Goal: Task Accomplishment & Management: Complete application form

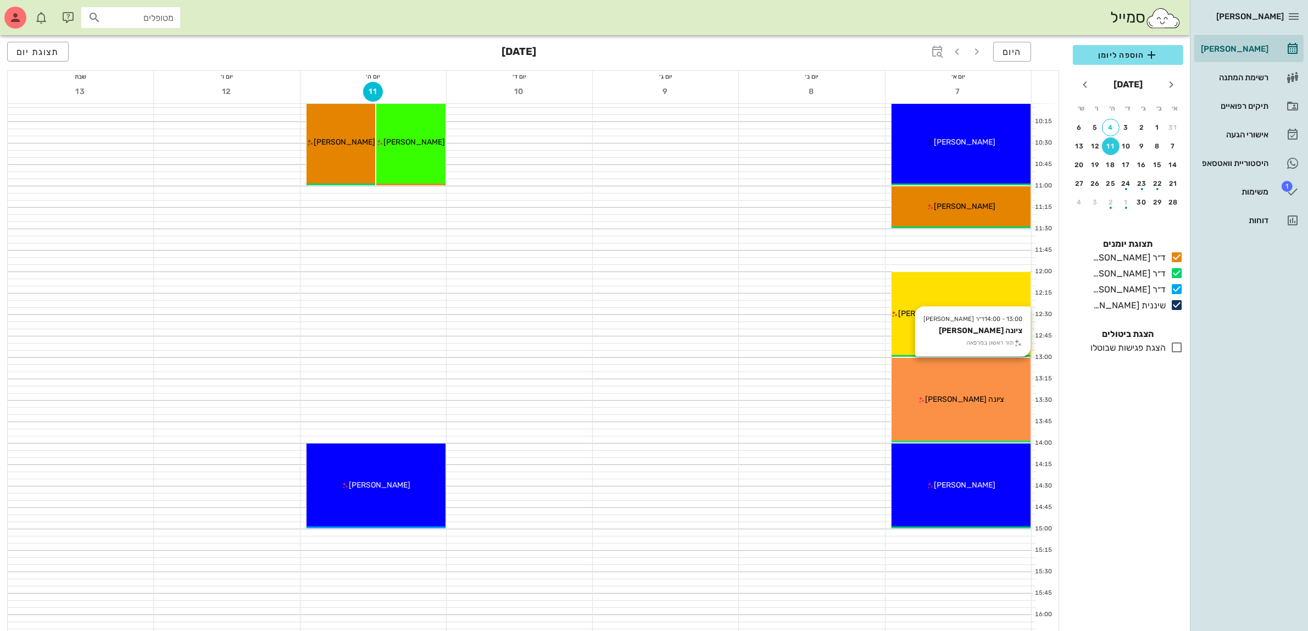
scroll to position [261, 0]
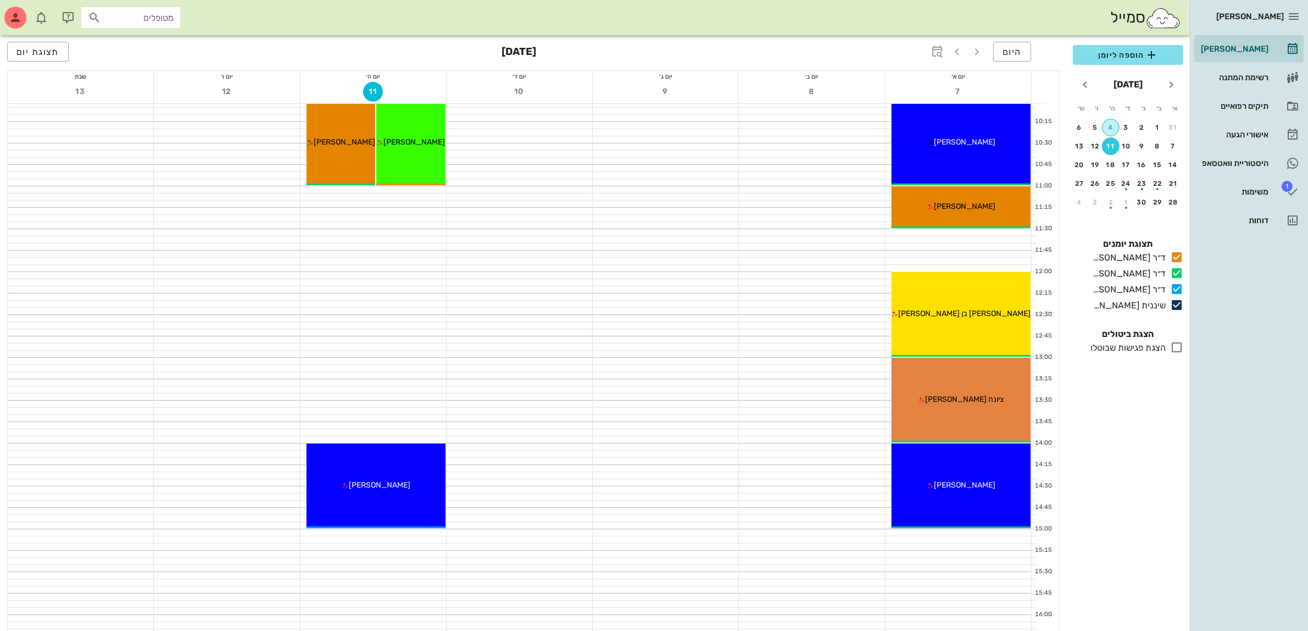
click at [1109, 128] on div "4" at bounding box center [1111, 128] width 16 height 8
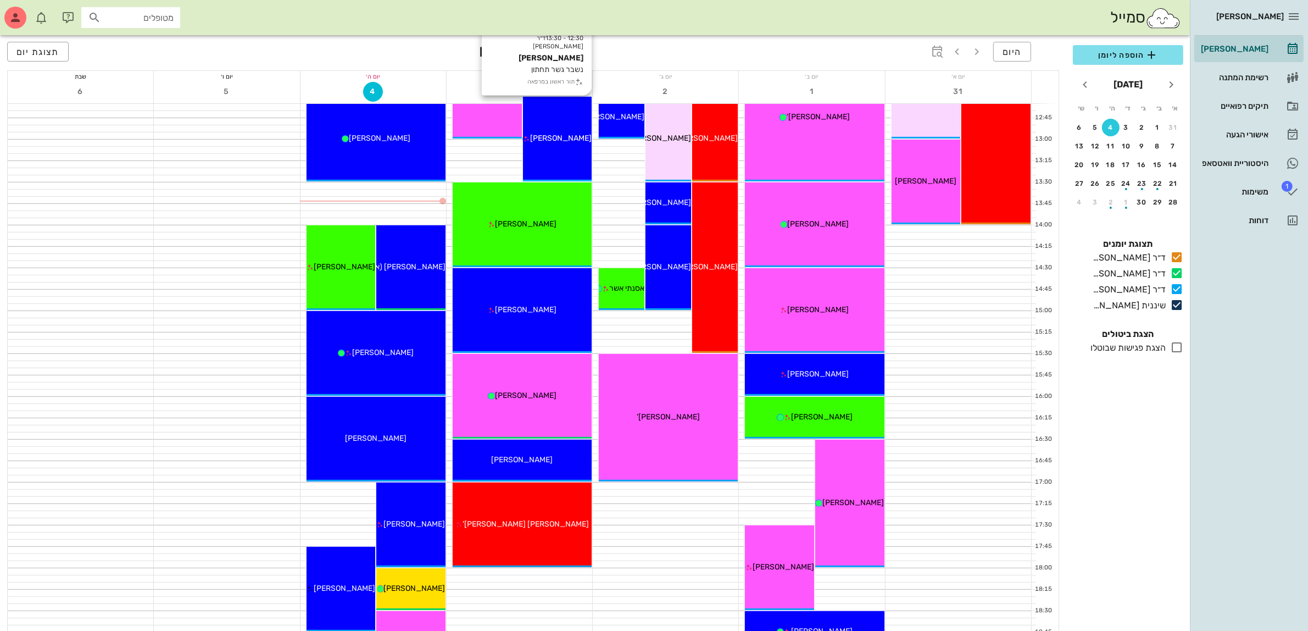
scroll to position [604, 0]
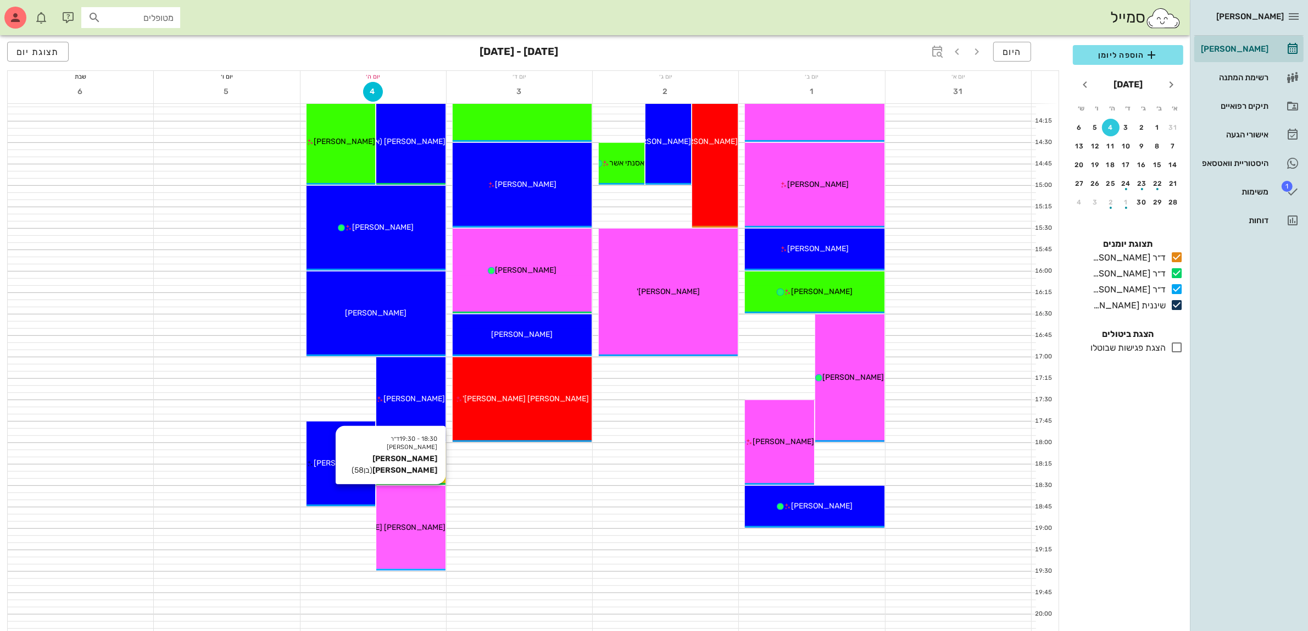
click at [402, 526] on span "[PERSON_NAME] [PERSON_NAME]" at bounding box center [383, 526] width 125 height 9
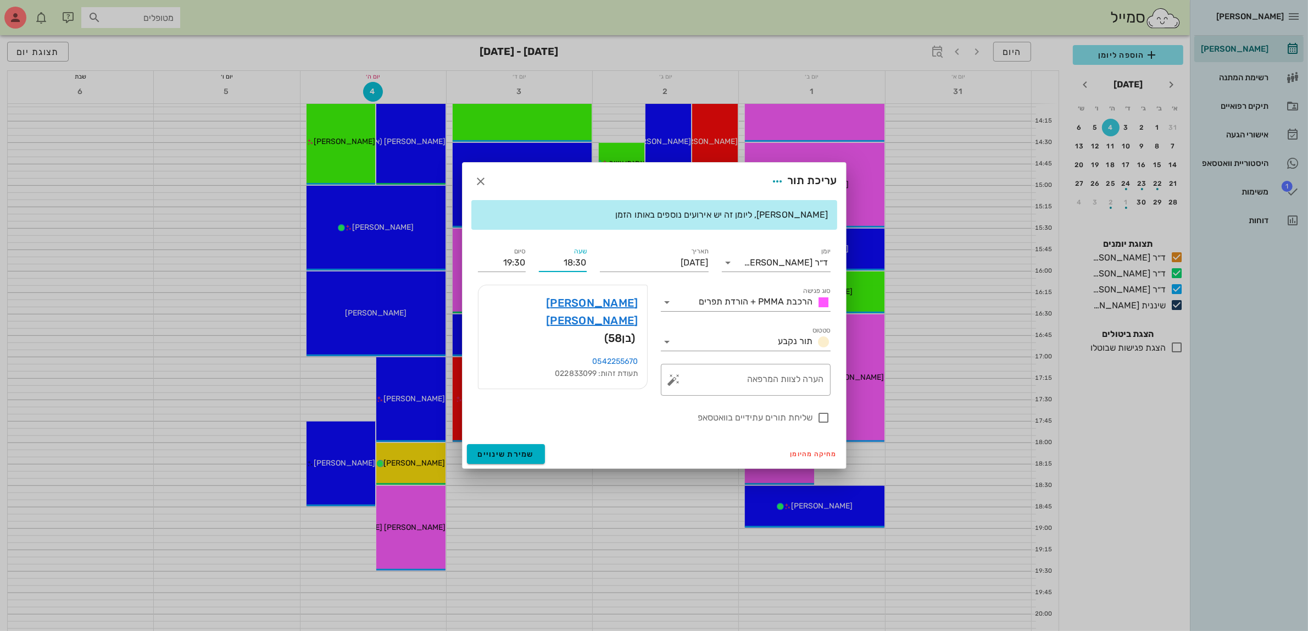
click at [587, 259] on div "שעה 18:30" at bounding box center [562, 258] width 61 height 40
drag, startPoint x: 555, startPoint y: 265, endPoint x: 744, endPoint y: 237, distance: 191.0
click at [687, 260] on div "יומן ד״ר [PERSON_NAME] סוג פגישה הרכבת PMMA + הורדת תפרים סטטוס תור נקבע תאריך …" at bounding box center [654, 334] width 366 height 192
type input "13:00"
type input "14:00"
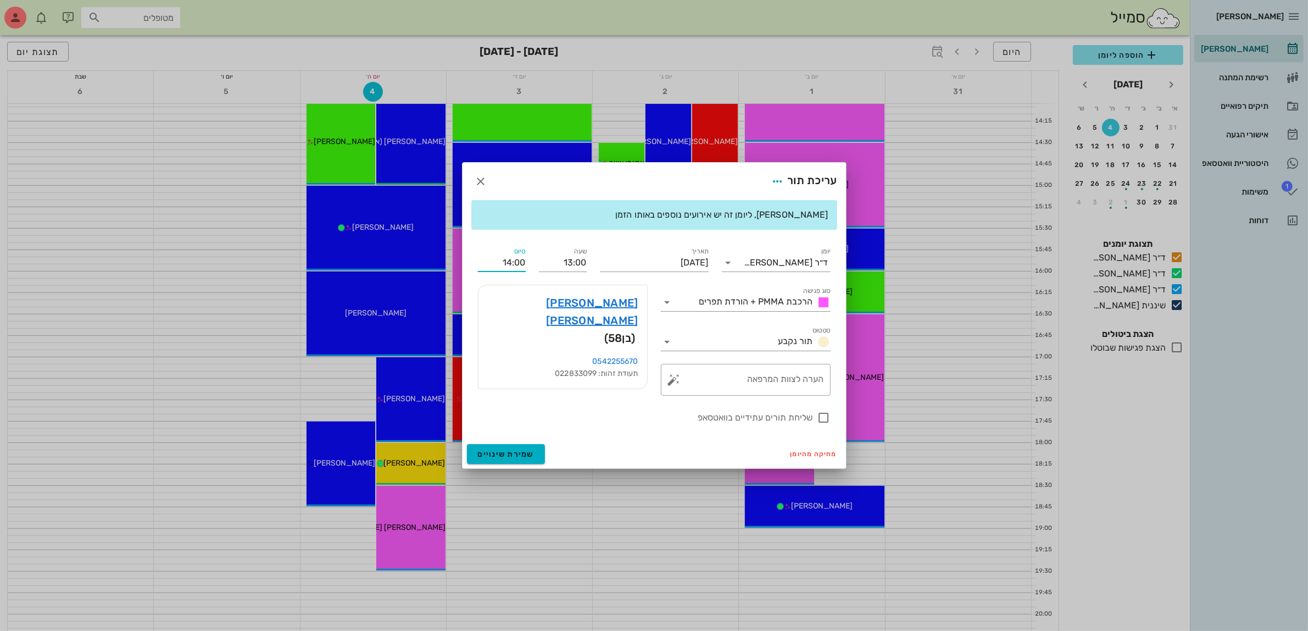
click at [489, 265] on input "14:00" at bounding box center [502, 263] width 48 height 18
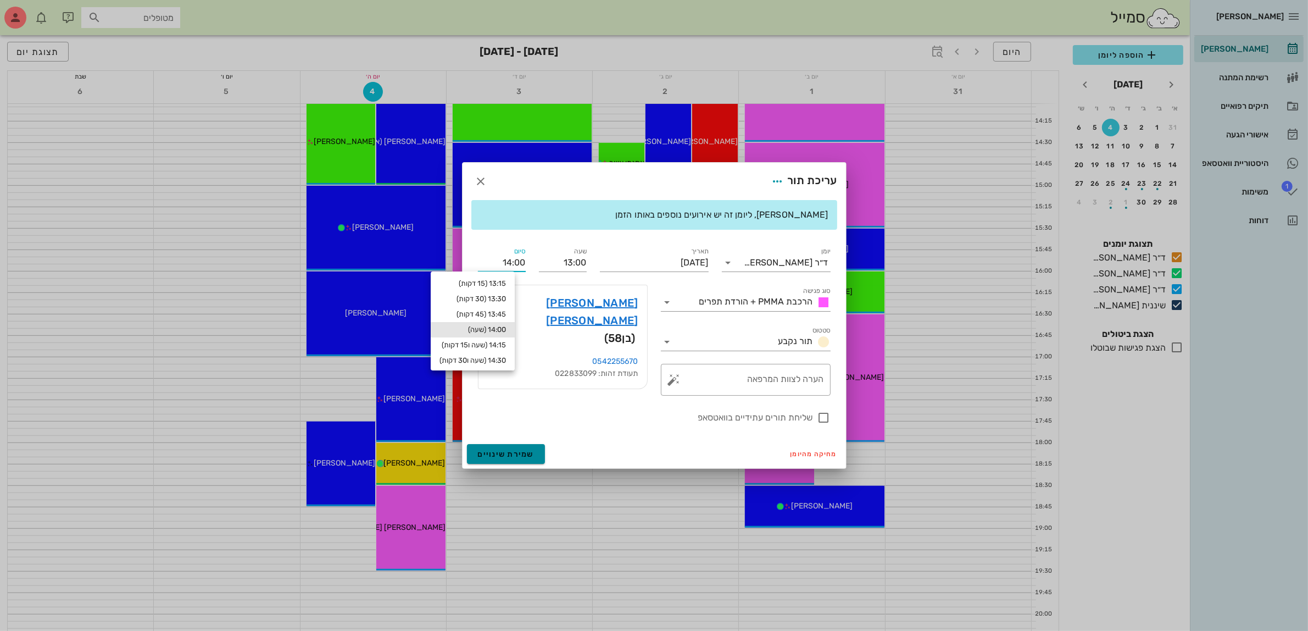
click at [515, 455] on span "שמירת שינויים" at bounding box center [506, 453] width 57 height 9
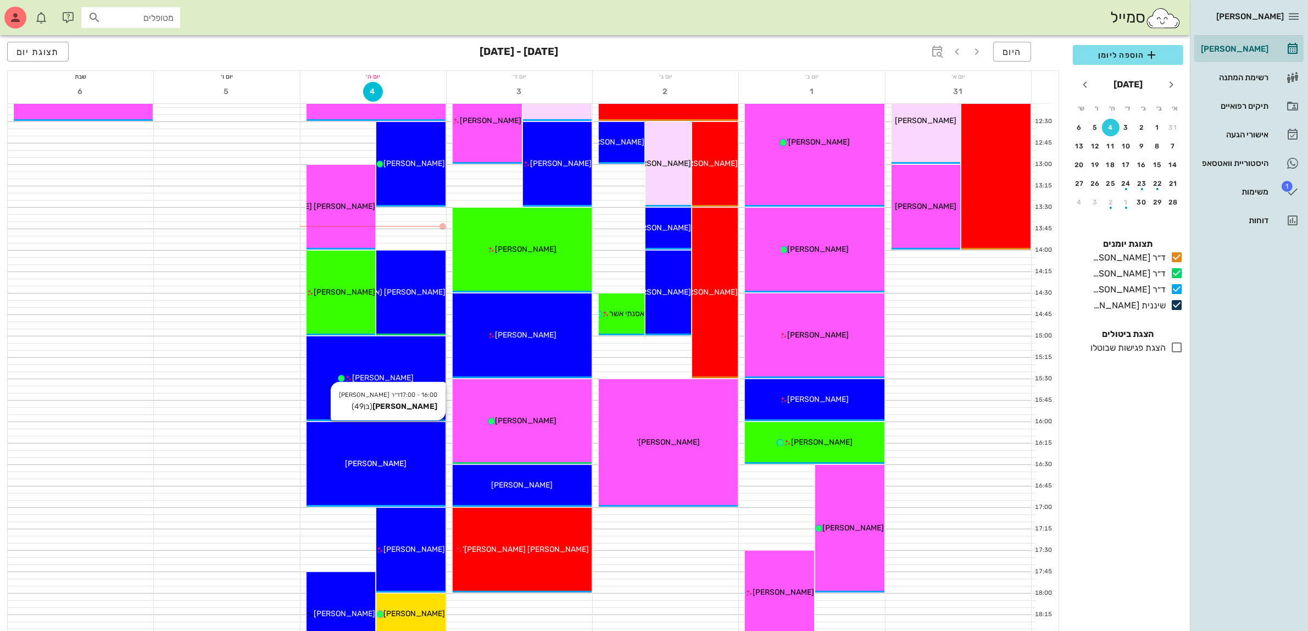
scroll to position [467, 0]
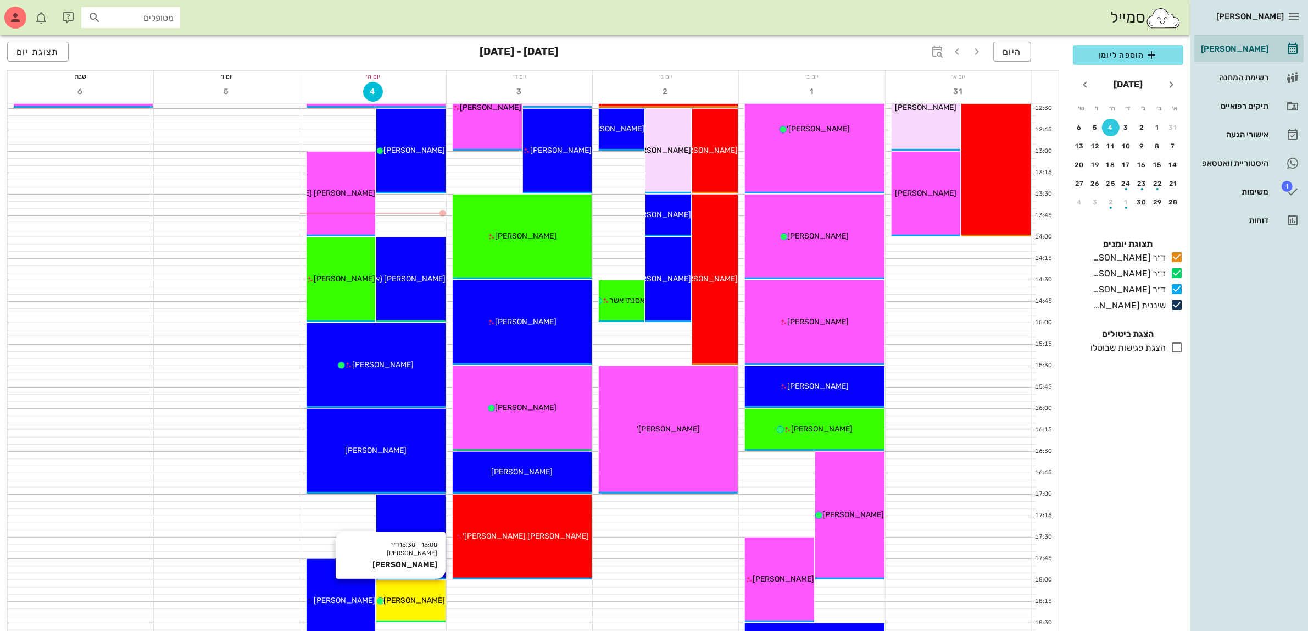
click at [408, 588] on div "18:00 - 18:30 ד״ר [PERSON_NAME] [PERSON_NAME] [PERSON_NAME]" at bounding box center [410, 601] width 69 height 42
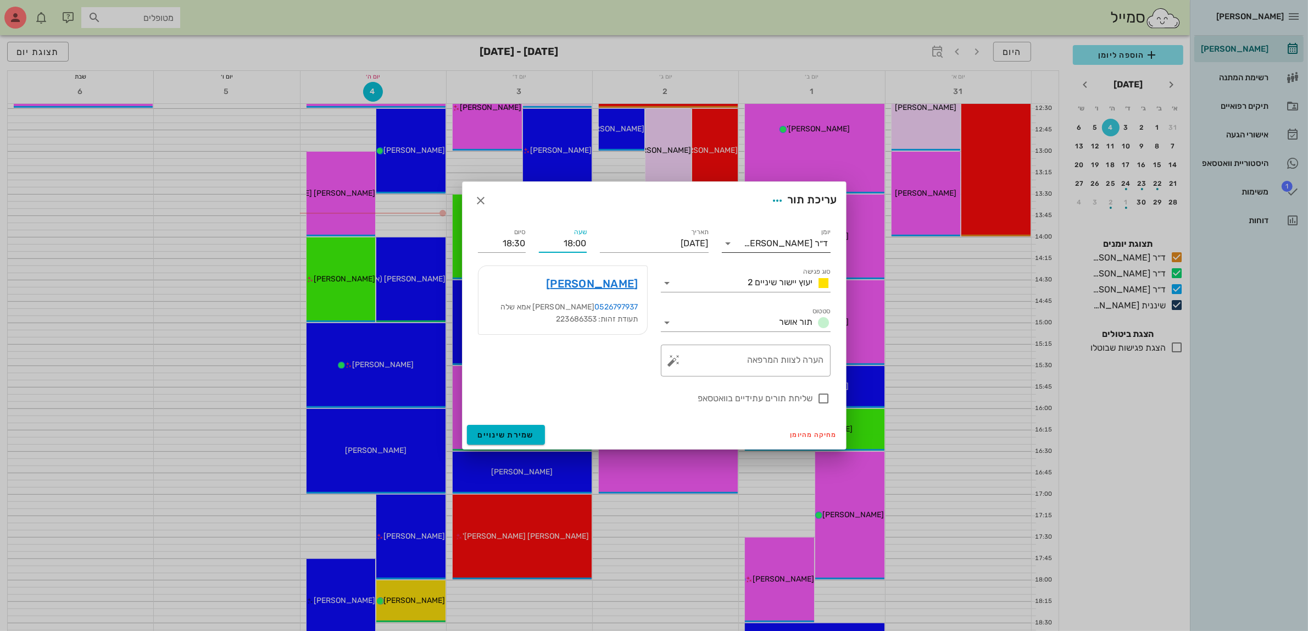
drag, startPoint x: 557, startPoint y: 246, endPoint x: 725, endPoint y: 231, distance: 169.4
click at [709, 234] on div "יומן ד״ר [PERSON_NAME] סוג פגישה יעוץ יישור שיניים 2 סטטוס תור אושר תאריך [DATE…" at bounding box center [654, 315] width 366 height 192
type input "17:15"
type input "17:45"
click at [525, 238] on input "17:45" at bounding box center [502, 244] width 48 height 18
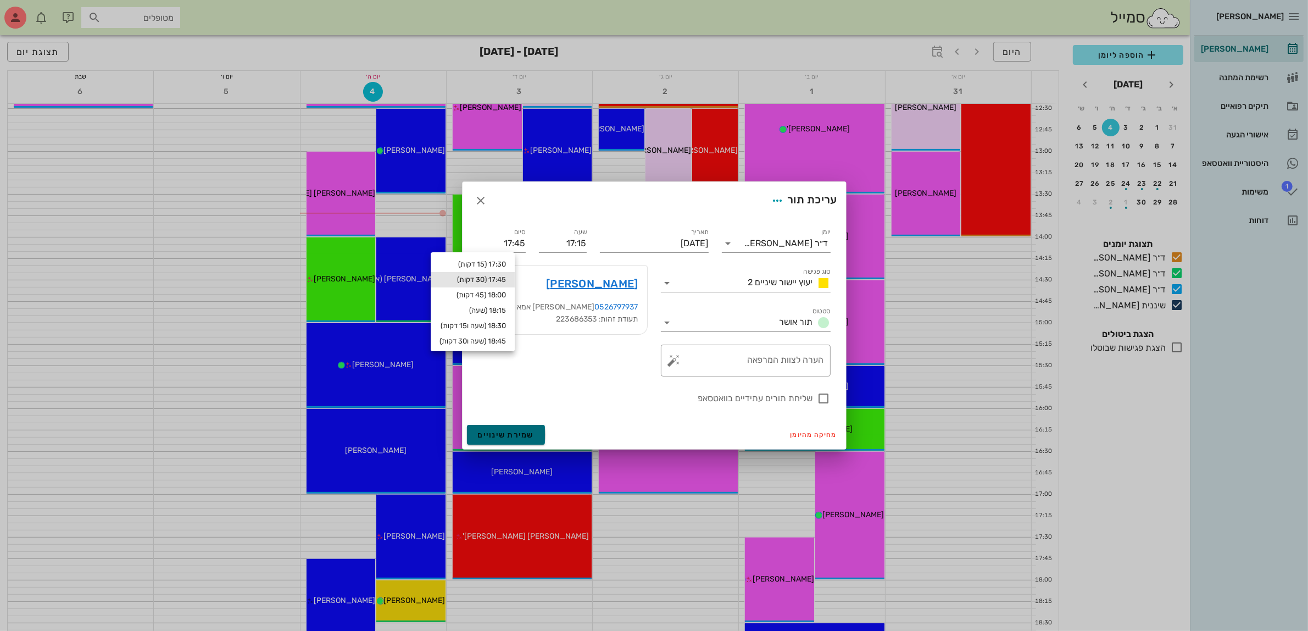
click at [493, 437] on span "שמירת שינויים" at bounding box center [506, 434] width 57 height 9
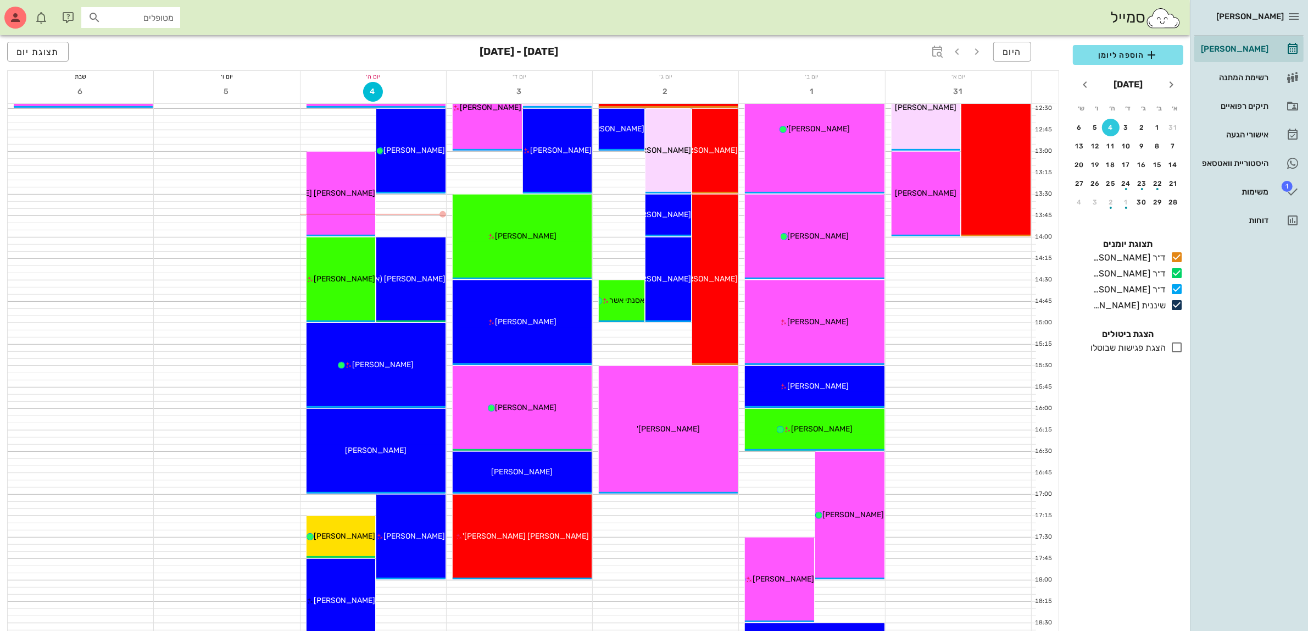
click at [938, 3] on div "סמייל מטופלים" at bounding box center [595, 17] width 1190 height 35
click at [163, 20] on input "text" at bounding box center [138, 17] width 70 height 14
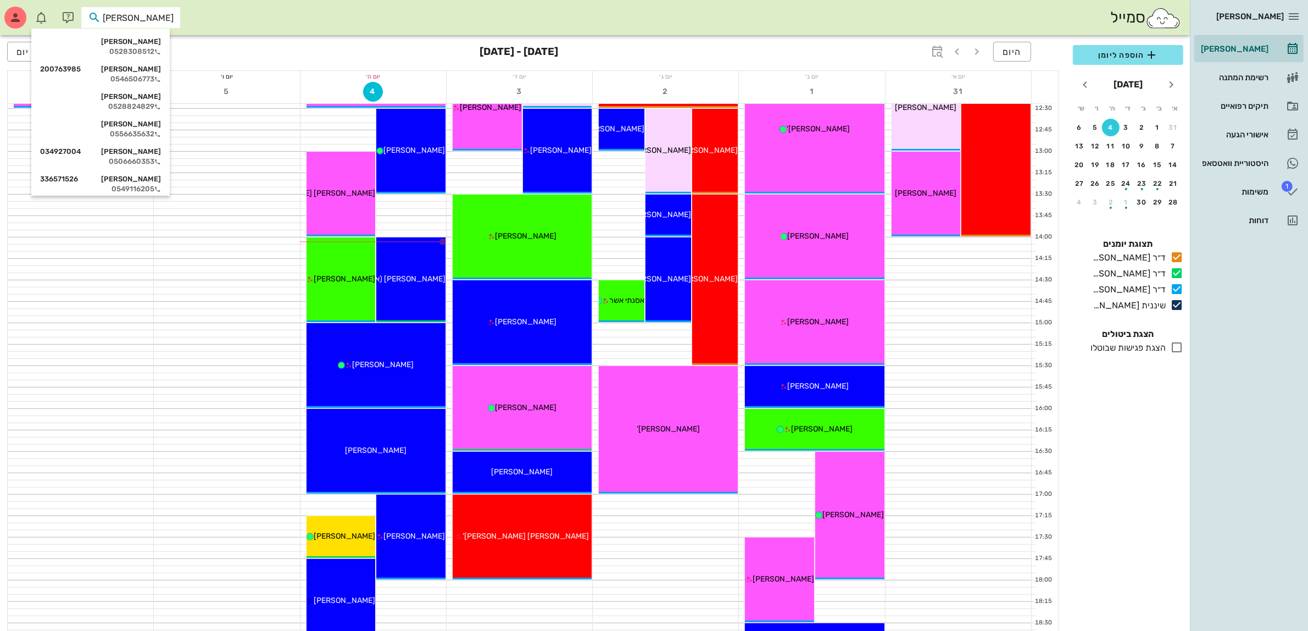
type input "[PERSON_NAME]"
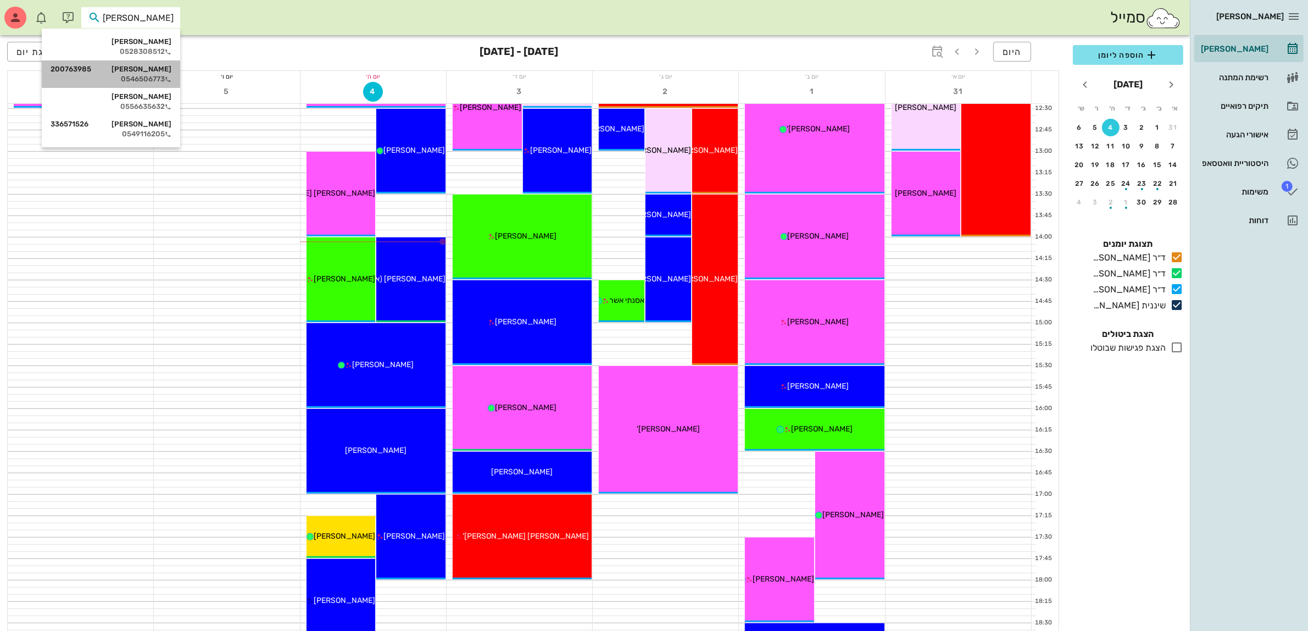
click at [147, 72] on div "[PERSON_NAME] 200763985" at bounding box center [111, 69] width 121 height 9
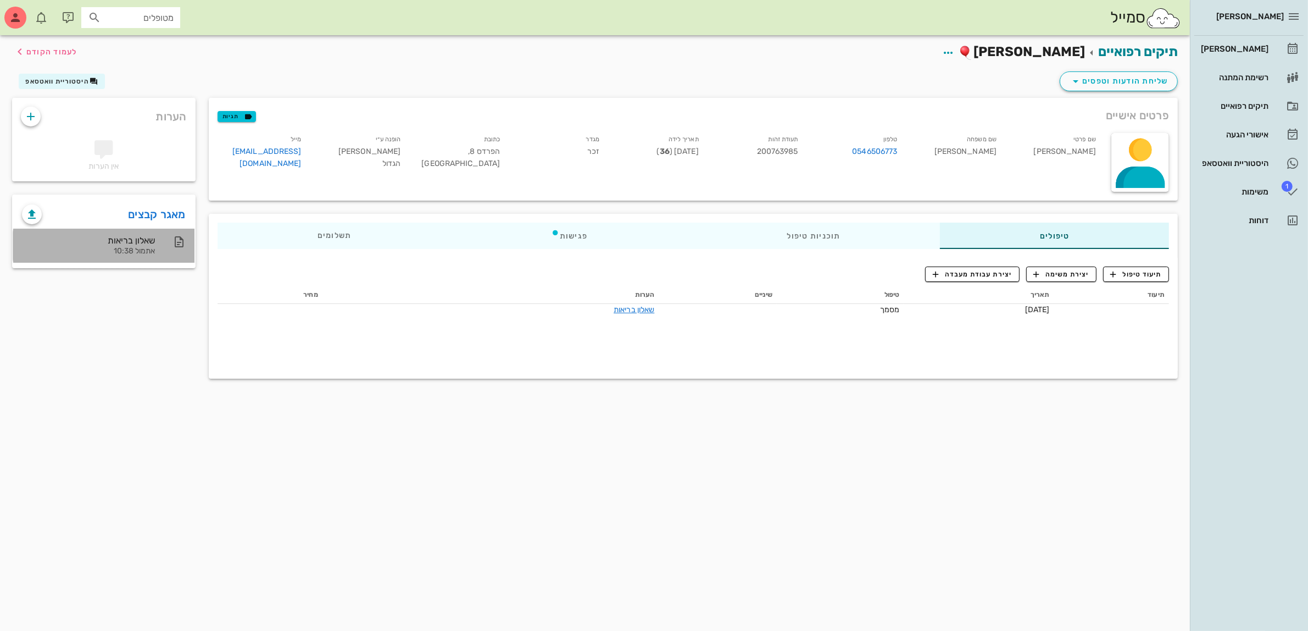
click at [126, 247] on div "אתמול 10:38" at bounding box center [88, 251] width 133 height 9
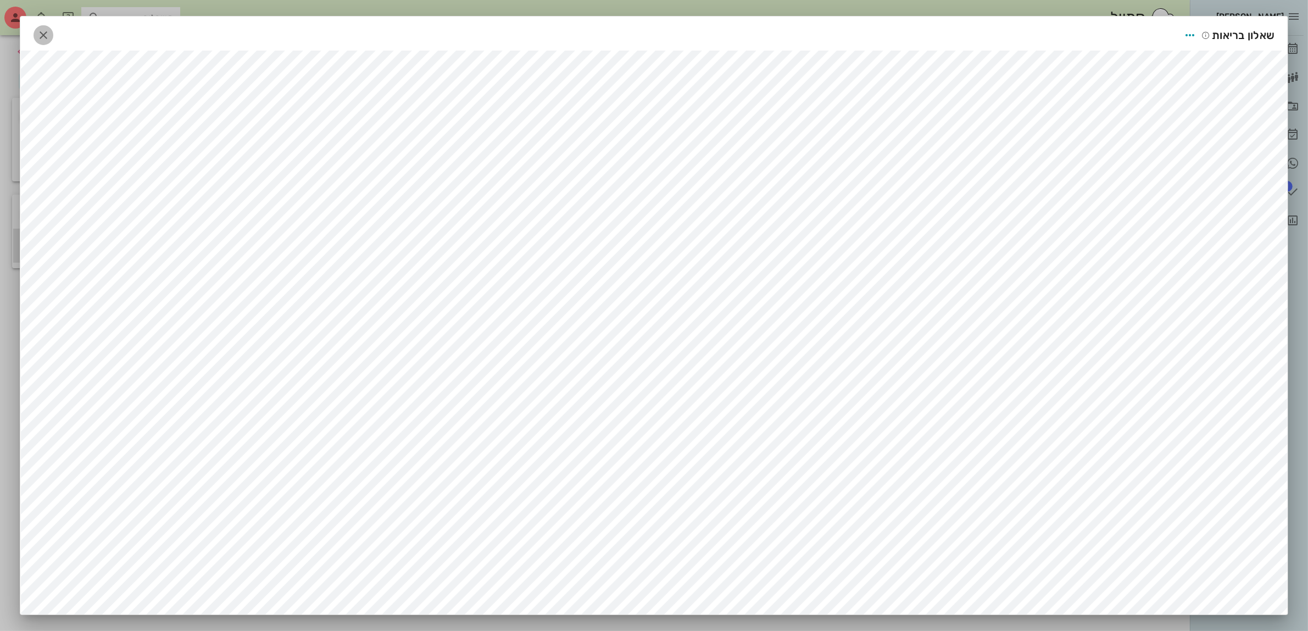
click at [53, 40] on span "button" at bounding box center [44, 35] width 20 height 13
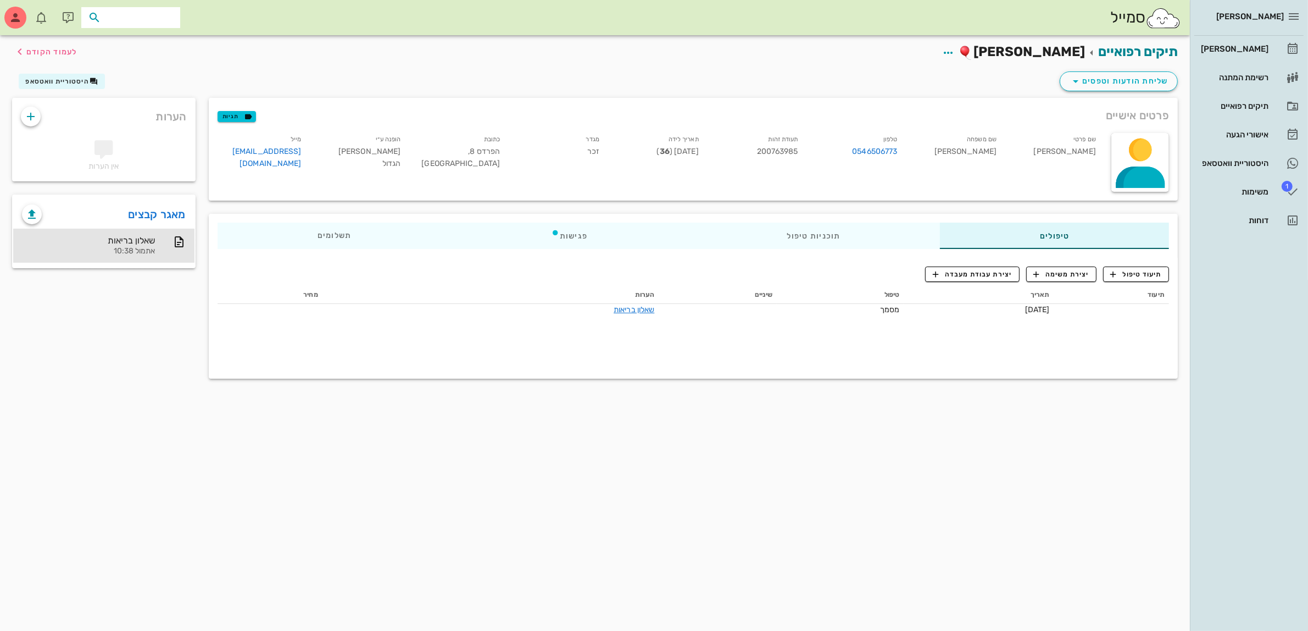
click at [103, 13] on input "text" at bounding box center [138, 17] width 70 height 14
type input "שלום"
click at [132, 72] on div "[PERSON_NAME] 54710199" at bounding box center [111, 69] width 121 height 9
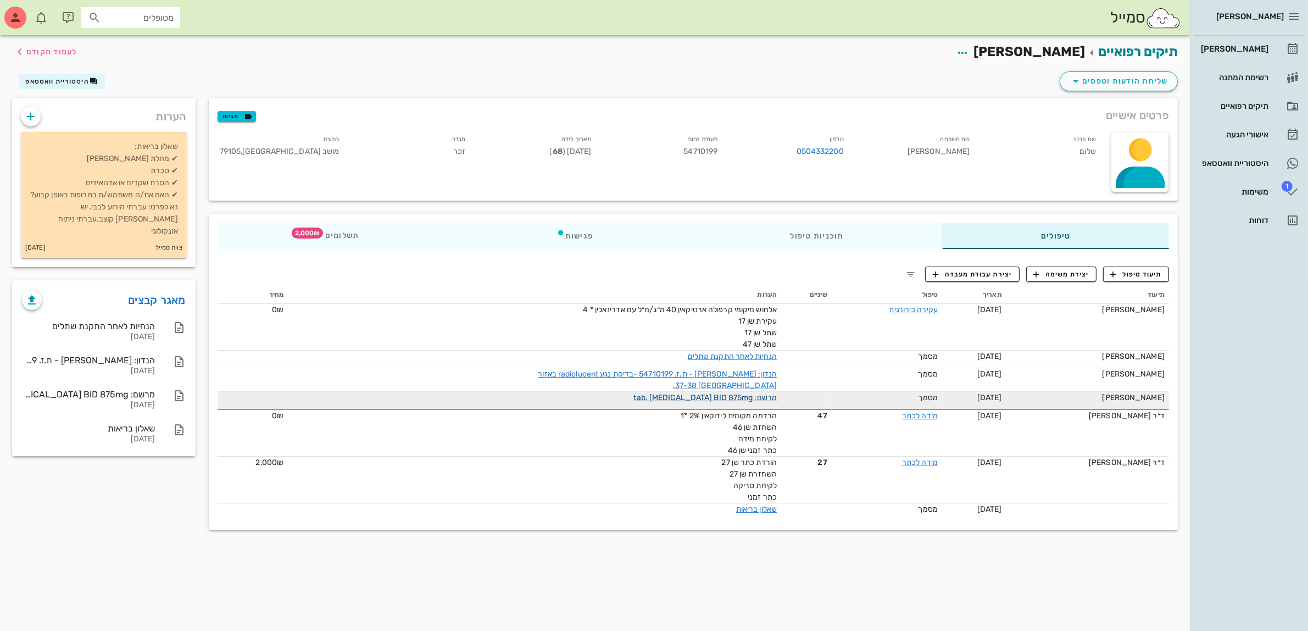
click at [742, 399] on link "מרשם: tab. [MEDICAL_DATA] BID 875mg" at bounding box center [705, 397] width 143 height 9
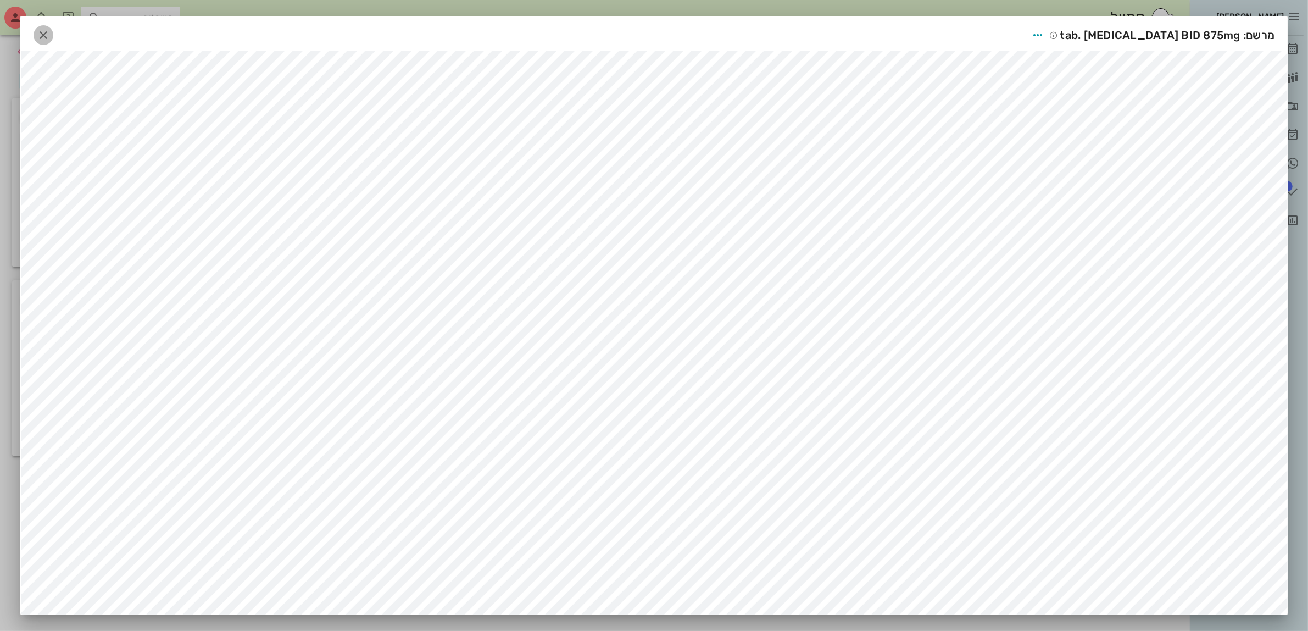
click at [48, 36] on icon "button" at bounding box center [43, 35] width 13 height 13
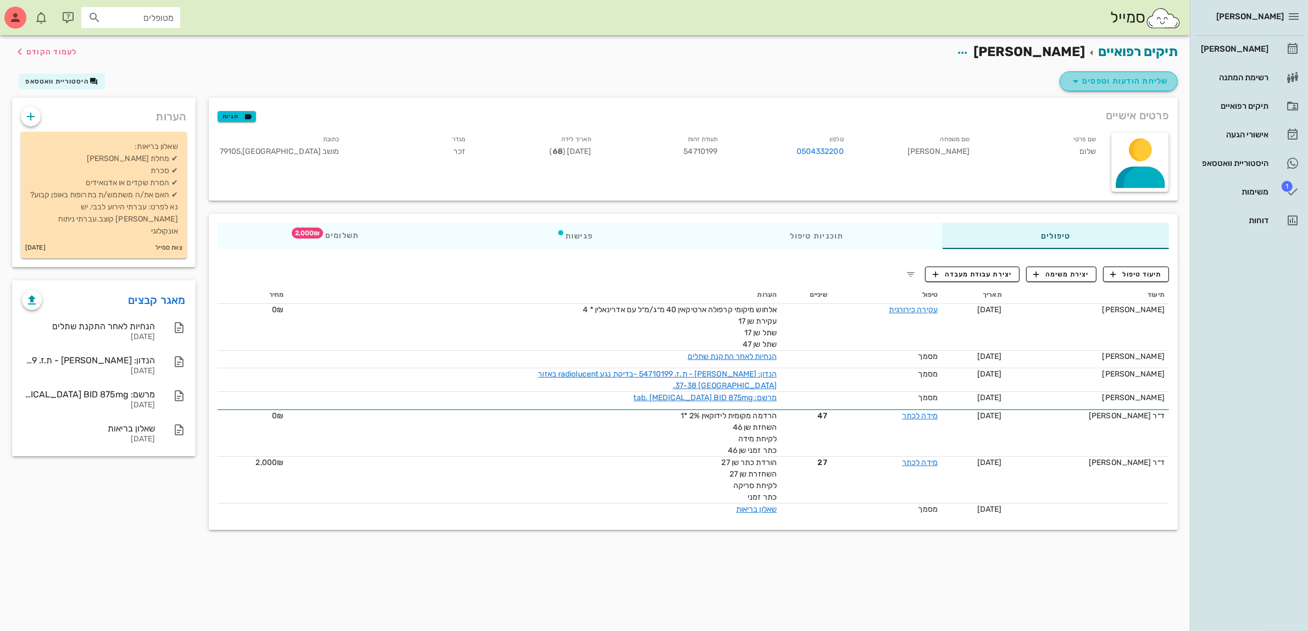
click at [1136, 79] on span "שליחת הודעות וטפסים" at bounding box center [1118, 81] width 99 height 13
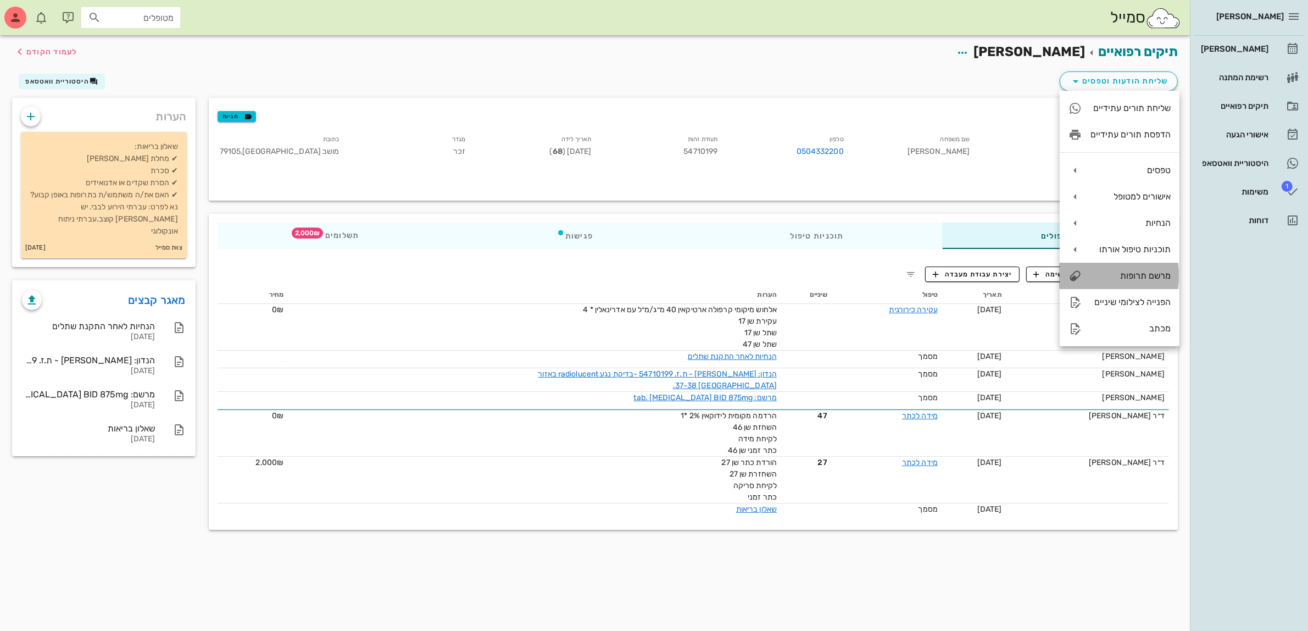
click at [1150, 271] on div "מרשם תרופות" at bounding box center [1131, 275] width 80 height 10
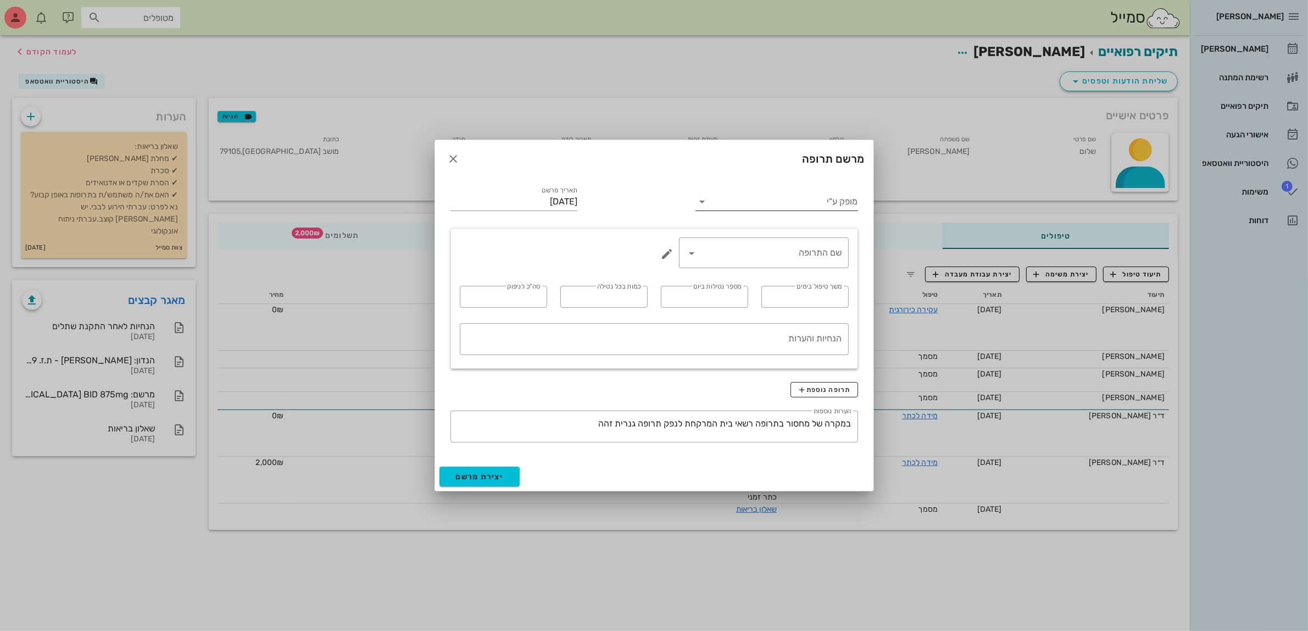
drag, startPoint x: 824, startPoint y: 188, endPoint x: 826, endPoint y: 199, distance: 11.7
click at [824, 187] on div "מופק ע"י" at bounding box center [777, 200] width 162 height 29
click at [830, 199] on input "מופק ע"י" at bounding box center [784, 202] width 147 height 18
click at [816, 262] on div "ד״ר [PERSON_NAME]" at bounding box center [776, 263] width 144 height 10
click at [809, 256] on input "שם התרופה" at bounding box center [771, 253] width 141 height 18
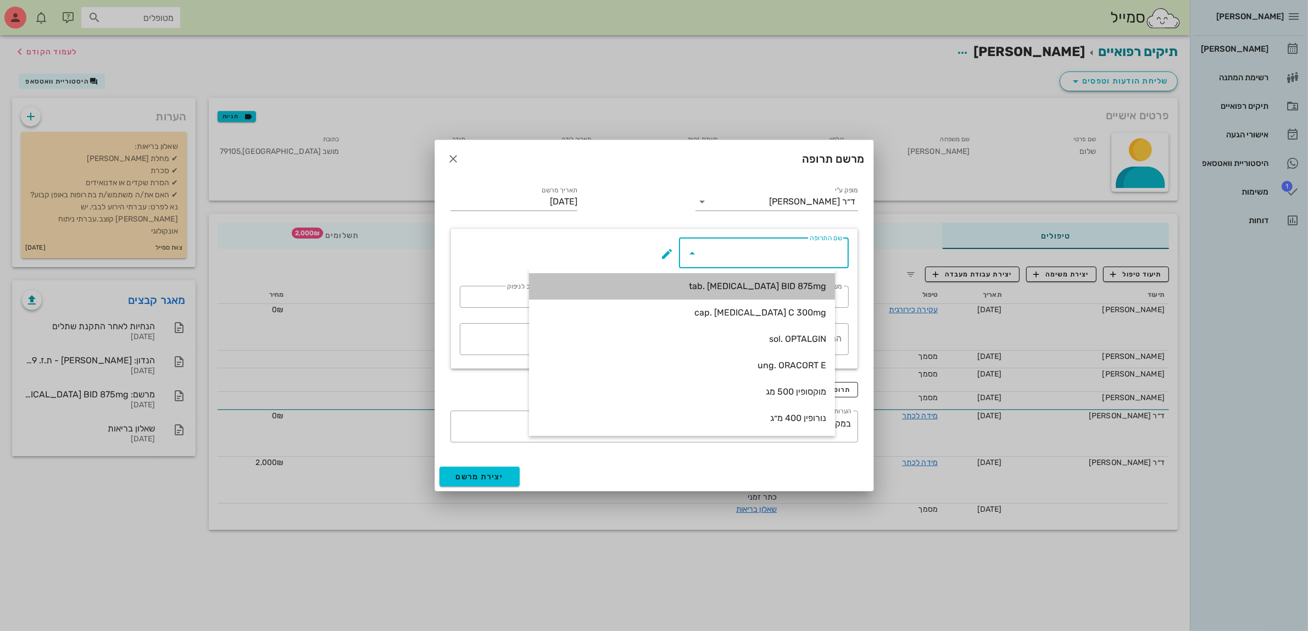
click at [807, 286] on div "tab. [MEDICAL_DATA] BID 875mg" at bounding box center [682, 286] width 288 height 10
type input "tab. [MEDICAL_DATA] BID 875mg"
type input "7"
type input "2"
type input "1"
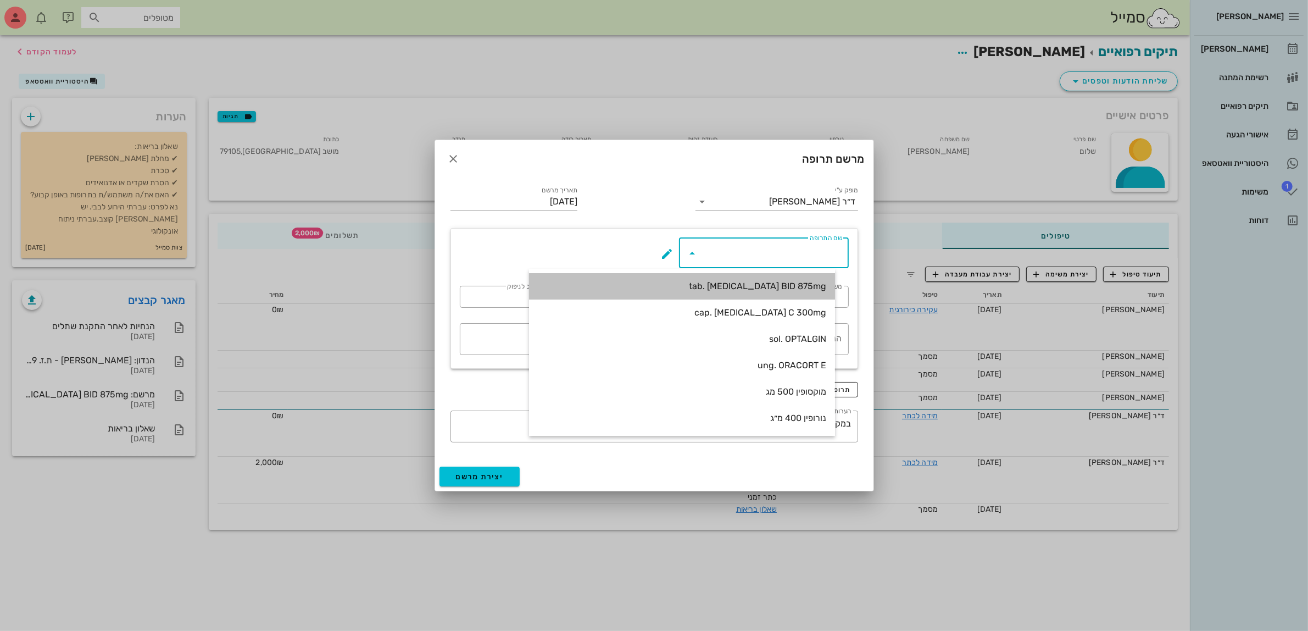
type input "14"
type textarea "טבליה אחת כל 12 שעות במשך 7 ימים"
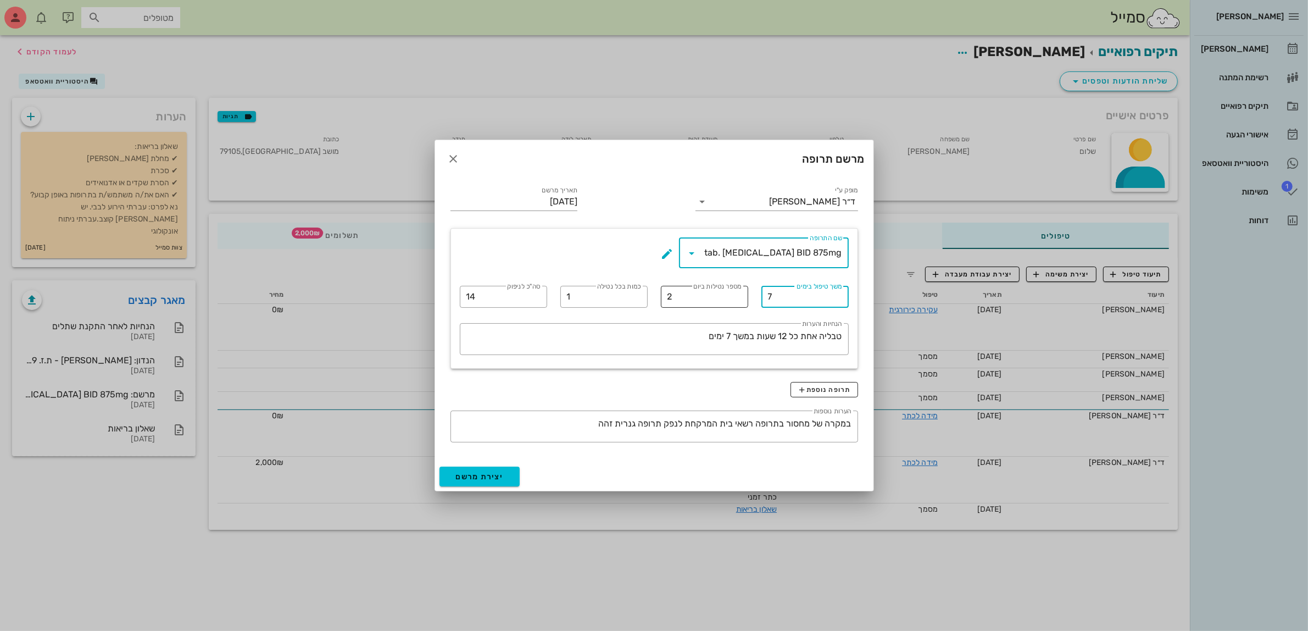
drag, startPoint x: 786, startPoint y: 305, endPoint x: 691, endPoint y: 297, distance: 95.4
click at [683, 314] on div "​ שם התרופה tab. [MEDICAL_DATA] BID 875mg ​ משך טיפול בימים 7 ​ מספר נטילות ביו…" at bounding box center [654, 298] width 402 height 135
type input "3"
drag, startPoint x: 490, startPoint y: 294, endPoint x: 399, endPoint y: 298, distance: 90.7
click at [399, 297] on div "[PERSON_NAME] רשימת המתנה תיקים רפואיים אישורי הגעה היסטוריית וואטסאפ 1 משימות …" at bounding box center [654, 315] width 1308 height 631
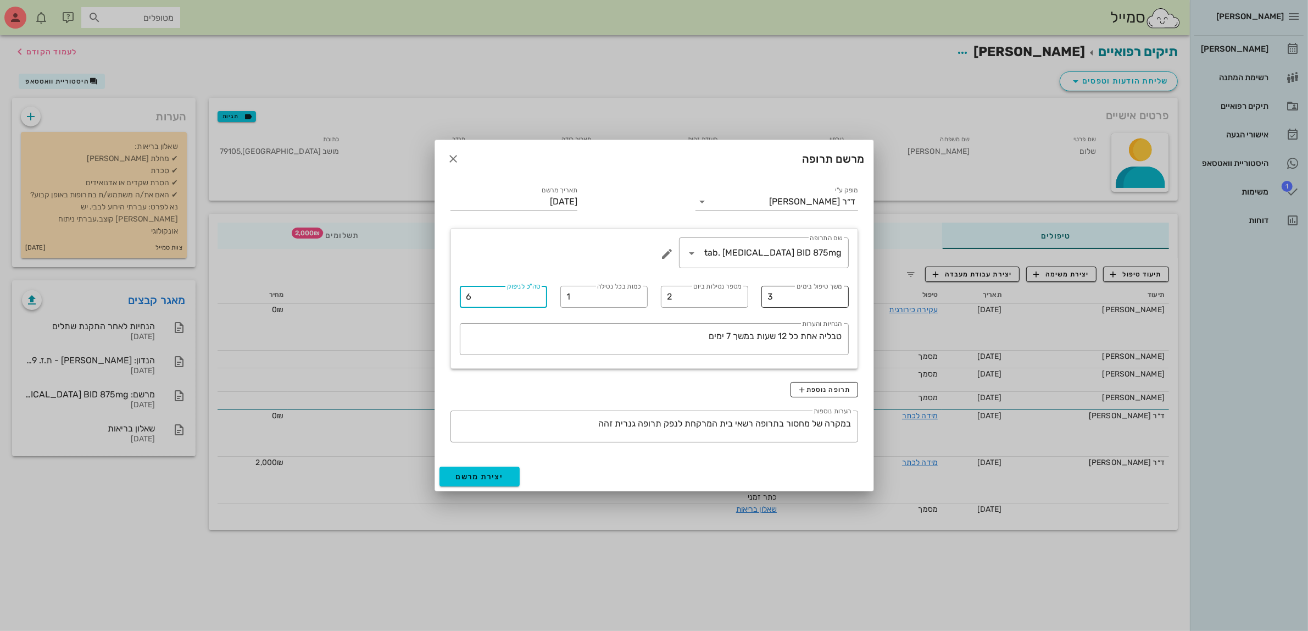
type input "6"
drag, startPoint x: 775, startPoint y: 295, endPoint x: 609, endPoint y: 294, distance: 166.5
click at [641, 308] on div "​ שם התרופה tab. [MEDICAL_DATA] BID 875mg ​ משך טיפול בימים 3 ​ מספר נטילות ביו…" at bounding box center [654, 298] width 402 height 135
type input "7"
drag, startPoint x: 480, startPoint y: 294, endPoint x: 398, endPoint y: 296, distance: 81.3
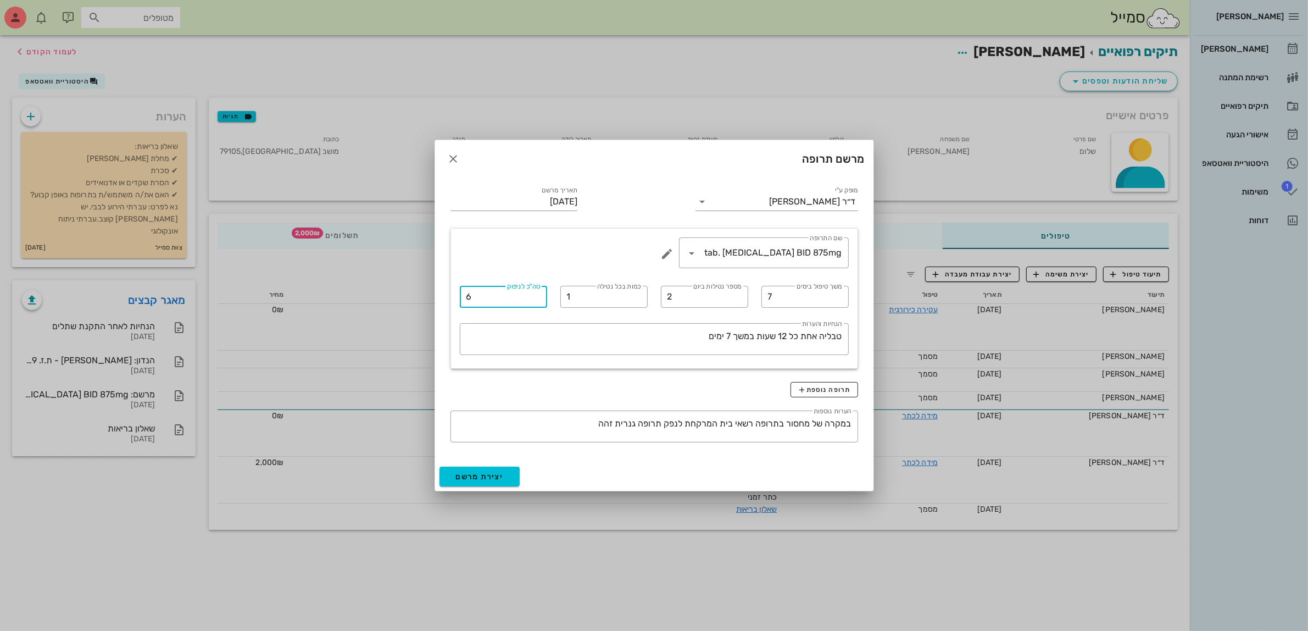
click at [398, 296] on div "[PERSON_NAME] רשימת המתנה תיקים רפואיים אישורי הגעה היסטוריית וואטסאפ 1 משימות …" at bounding box center [654, 315] width 1308 height 631
type input "4"
type input "14"
click at [471, 474] on span "יצירת מרשם" at bounding box center [480, 476] width 48 height 9
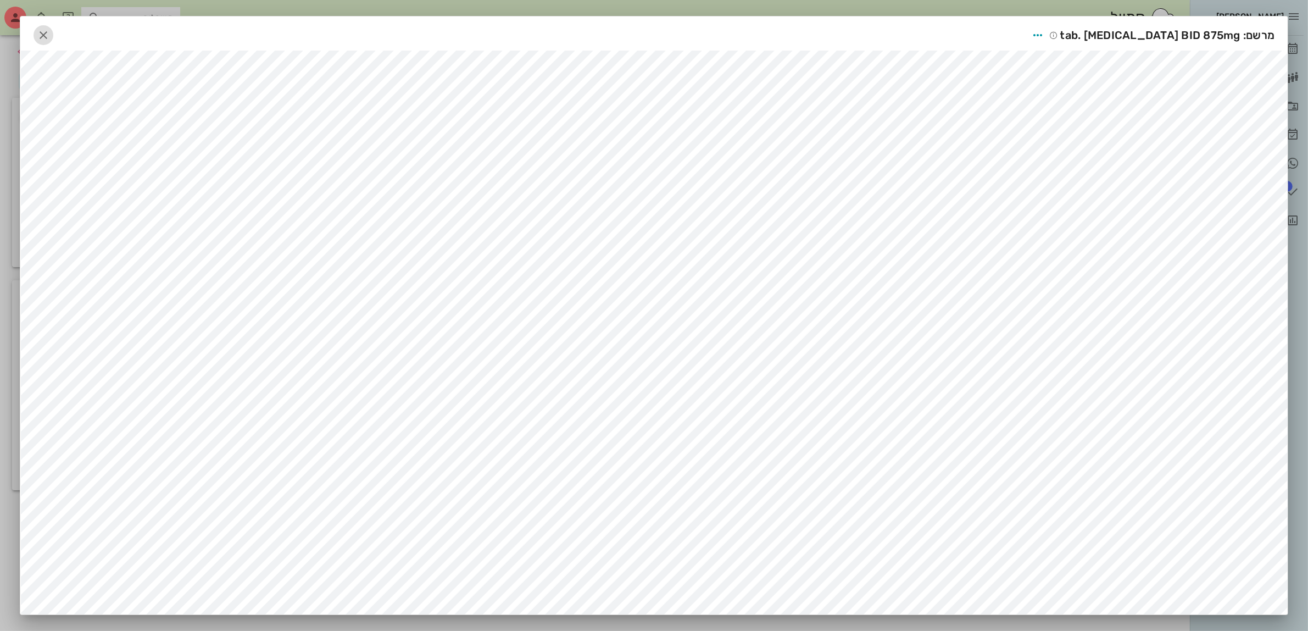
click at [42, 31] on icon "button" at bounding box center [43, 35] width 13 height 13
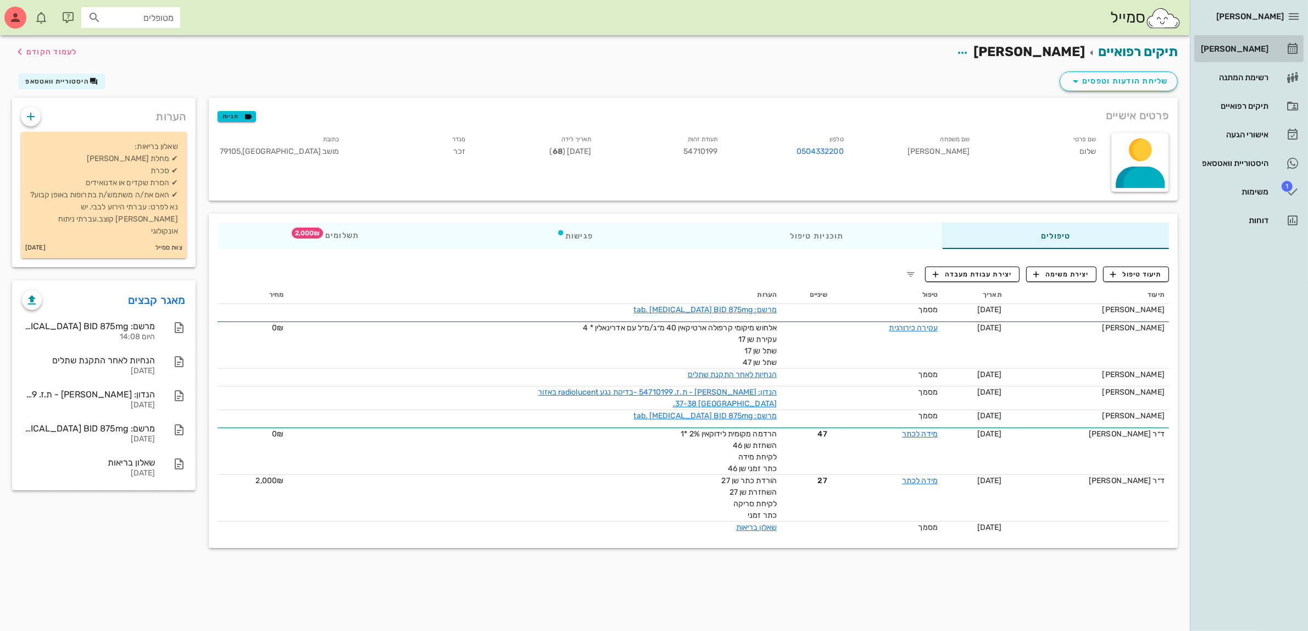
click at [1246, 47] on div "[PERSON_NAME]" at bounding box center [1234, 49] width 70 height 9
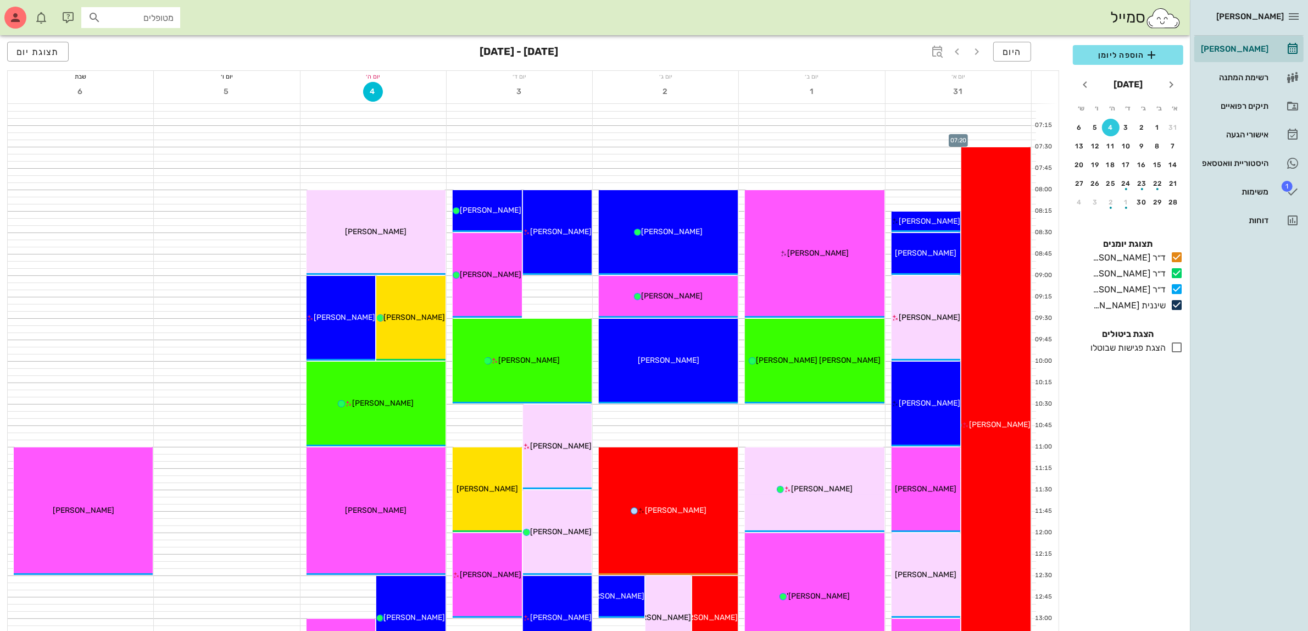
click at [916, 138] on div at bounding box center [959, 136] width 146 height 7
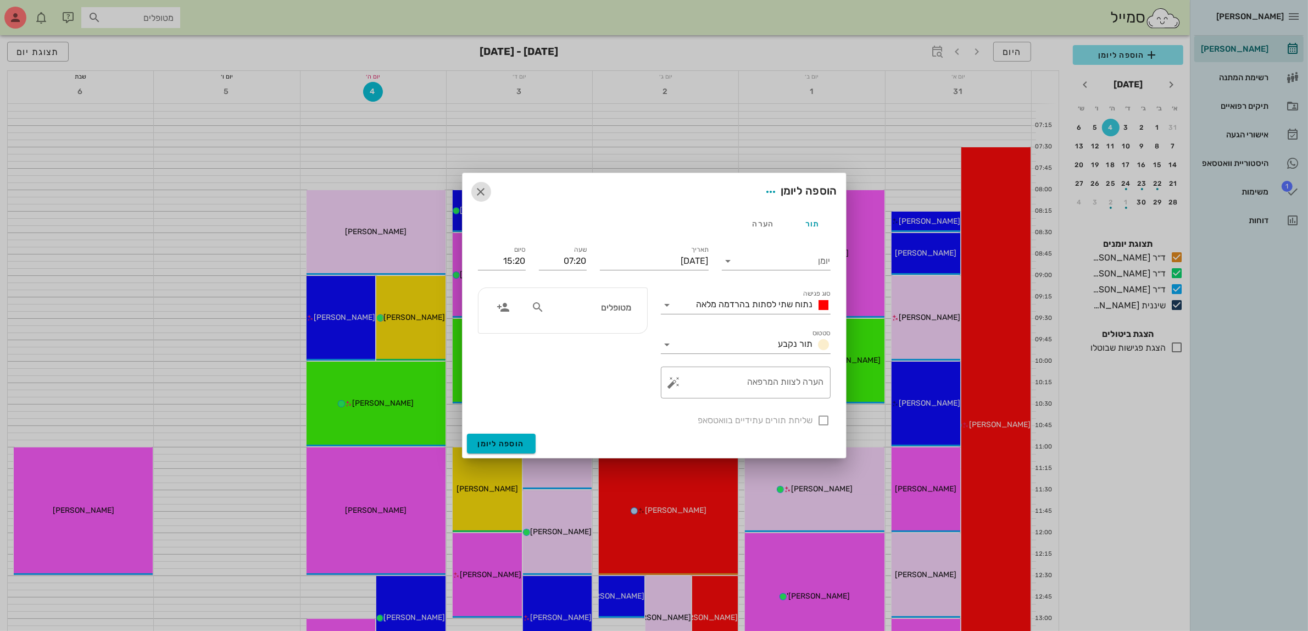
click at [485, 193] on icon "button" at bounding box center [481, 191] width 13 height 13
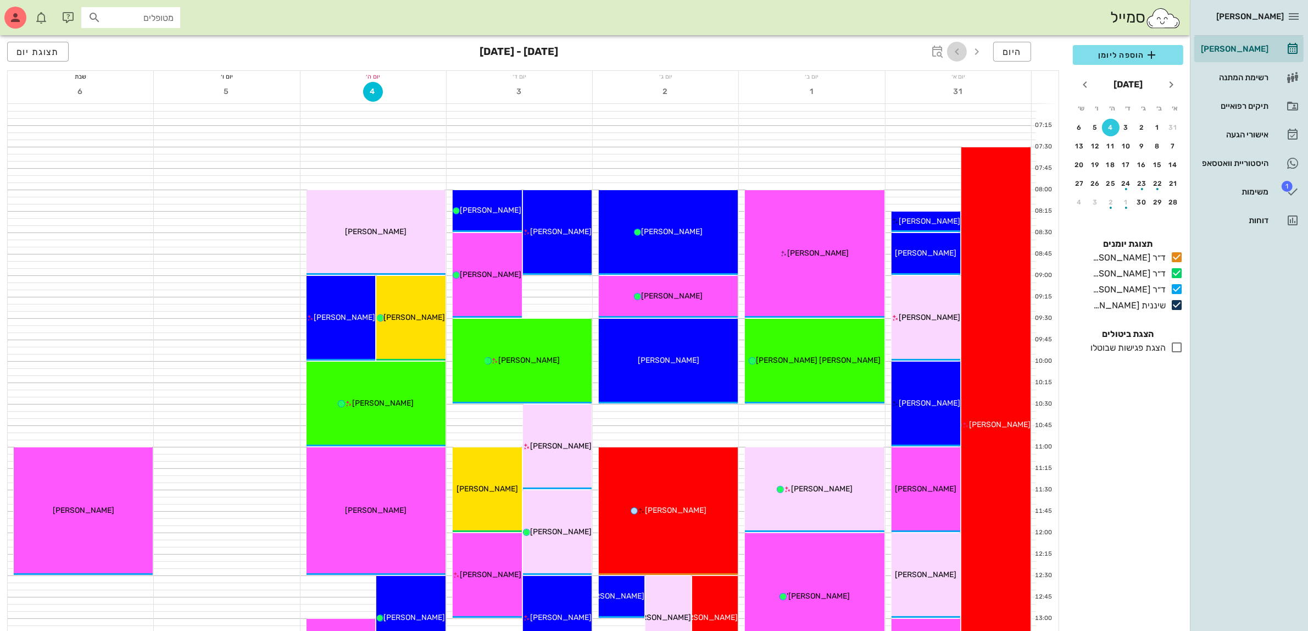
click at [957, 57] on icon "button" at bounding box center [956, 51] width 13 height 13
